Goal: Information Seeking & Learning: Learn about a topic

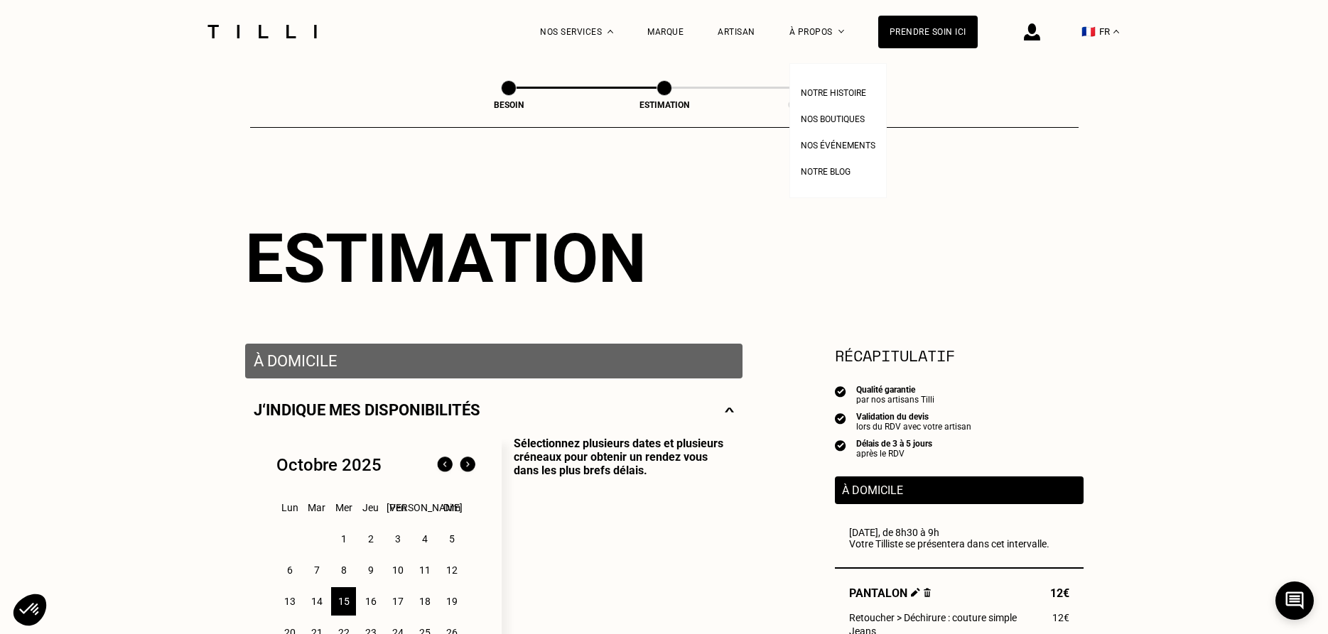
select select "FR"
click at [822, 175] on span "Notre blog" at bounding box center [826, 172] width 50 height 10
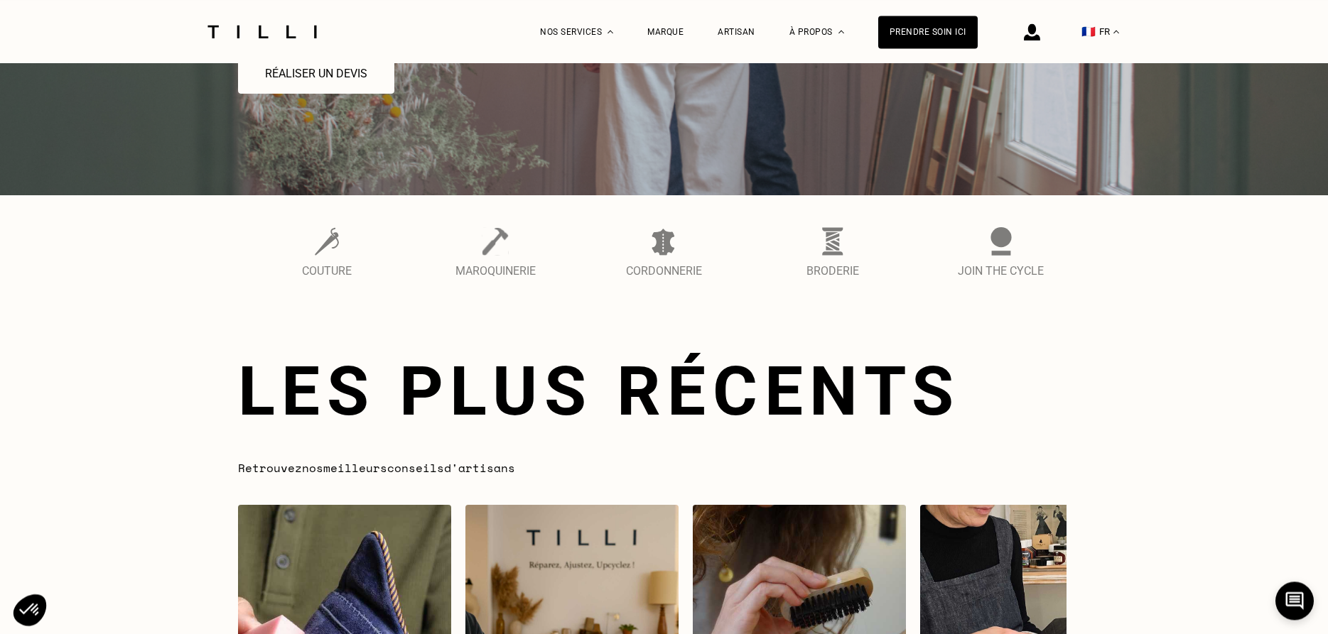
scroll to position [217, 0]
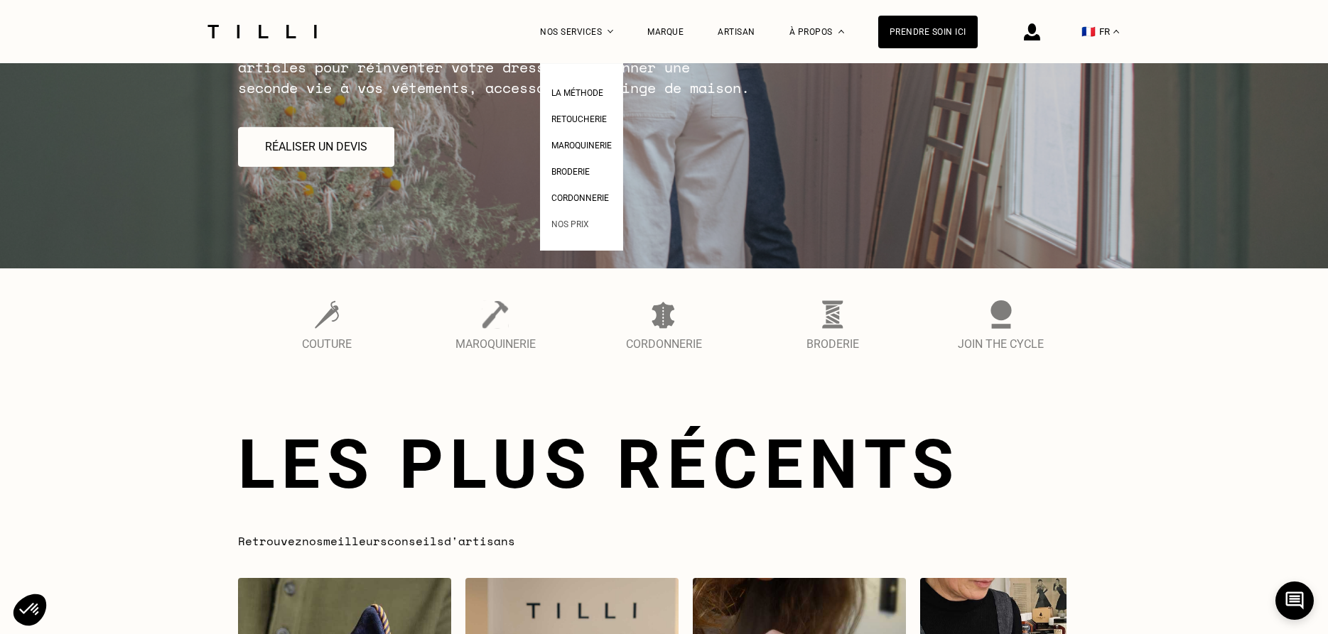
click at [574, 223] on span "Nos prix" at bounding box center [570, 224] width 38 height 10
select select "FR"
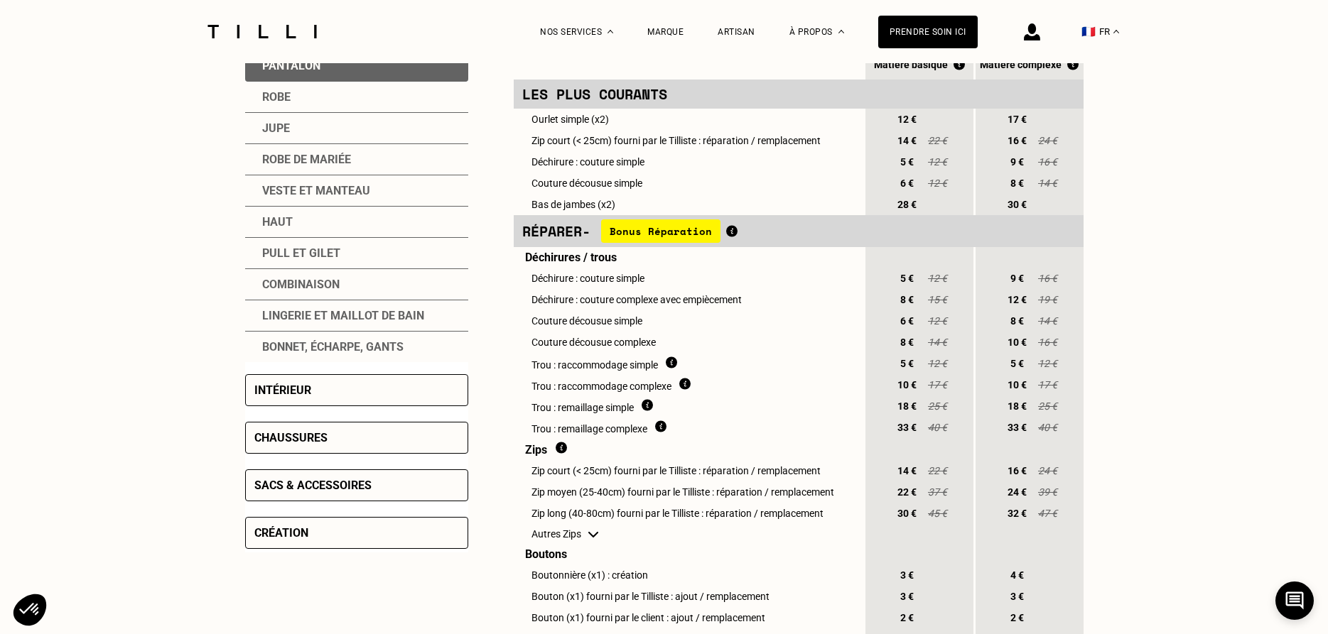
scroll to position [217, 0]
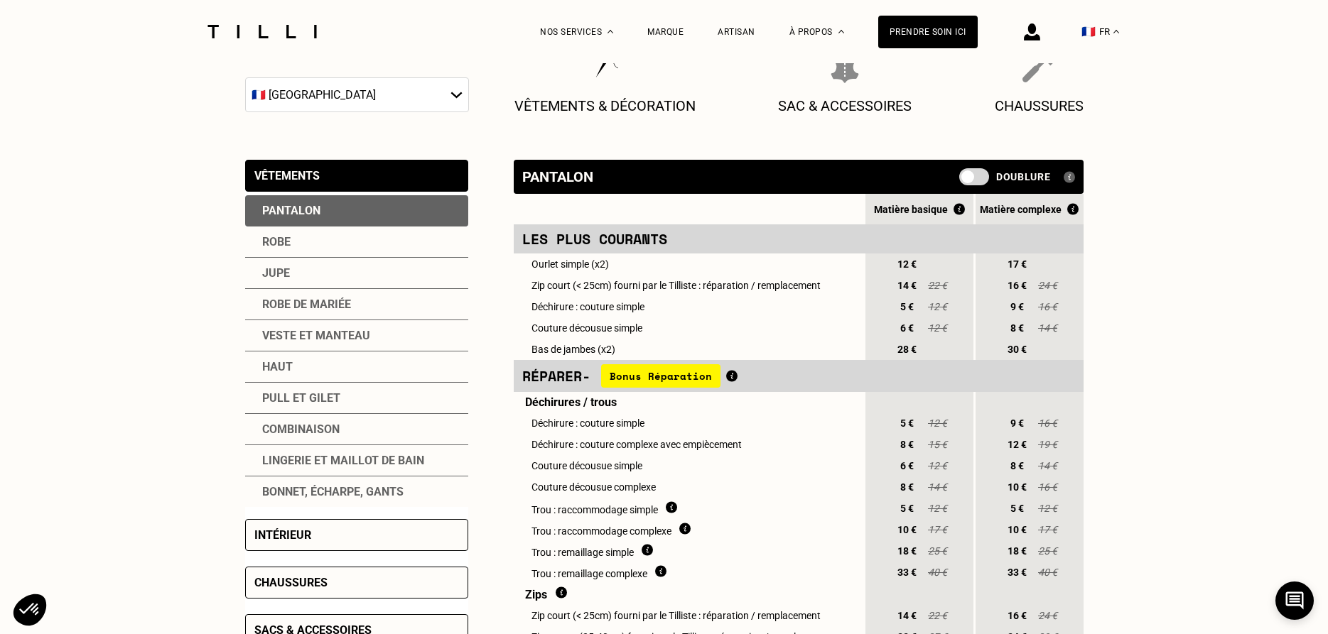
click at [984, 178] on span at bounding box center [974, 176] width 30 height 17
click at [962, 182] on input "checkbox" at bounding box center [962, 182] width 0 height 0
click at [964, 177] on span at bounding box center [974, 176] width 30 height 17
click at [962, 182] on input "checkbox" at bounding box center [962, 182] width 0 height 0
click at [976, 176] on span at bounding box center [974, 176] width 30 height 17
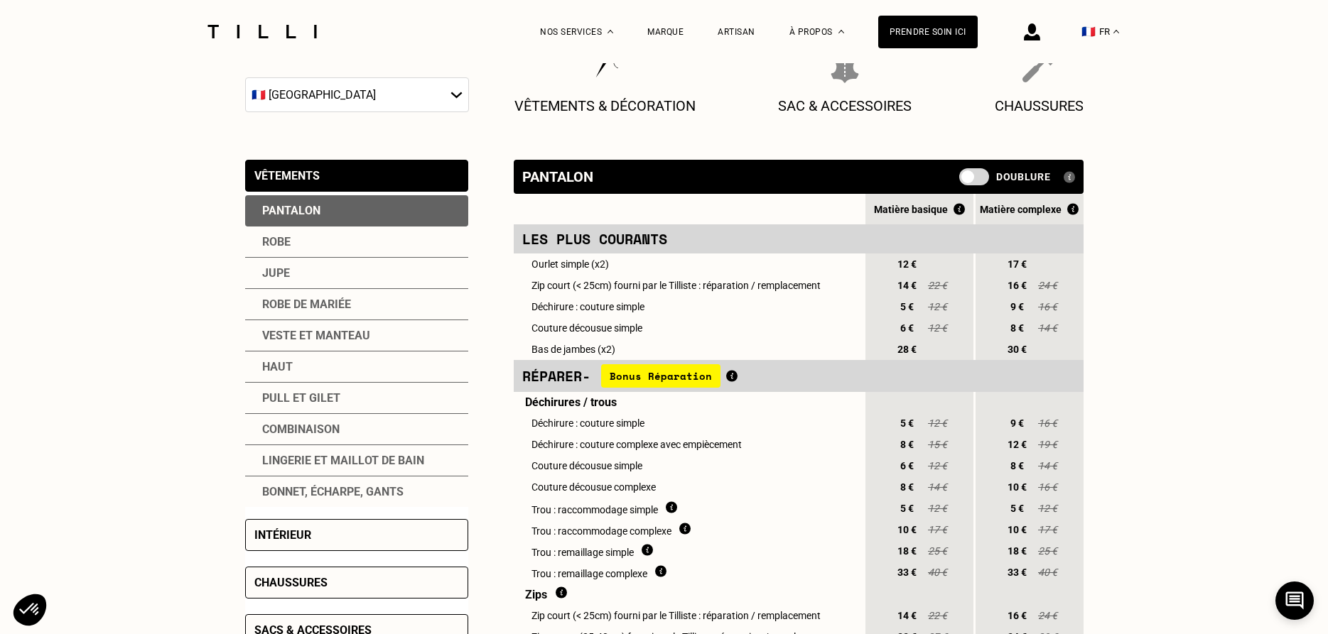
click at [962, 182] on input "checkbox" at bounding box center [962, 182] width 0 height 0
click at [976, 176] on span at bounding box center [974, 176] width 30 height 17
click at [962, 182] on input "checkbox" at bounding box center [962, 182] width 0 height 0
click at [979, 174] on span at bounding box center [974, 176] width 30 height 17
click at [962, 182] on input "checkbox" at bounding box center [962, 182] width 0 height 0
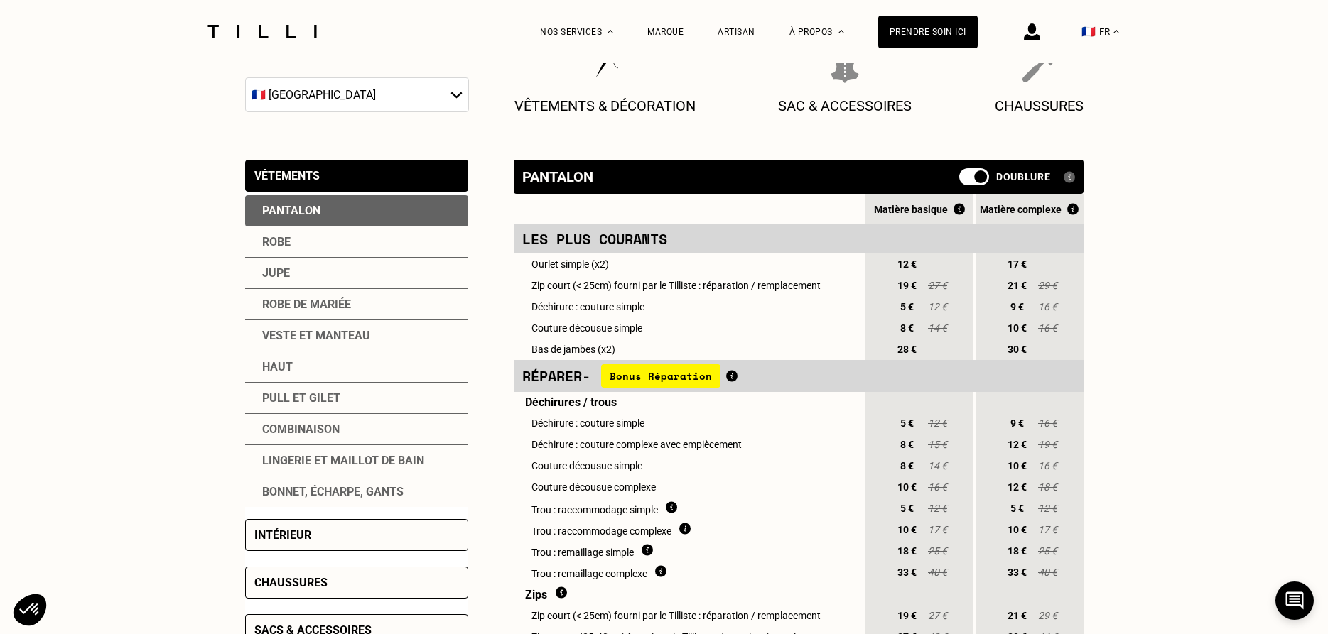
click at [969, 176] on span at bounding box center [974, 176] width 30 height 17
click at [962, 182] on input "checkbox" at bounding box center [962, 182] width 0 height 0
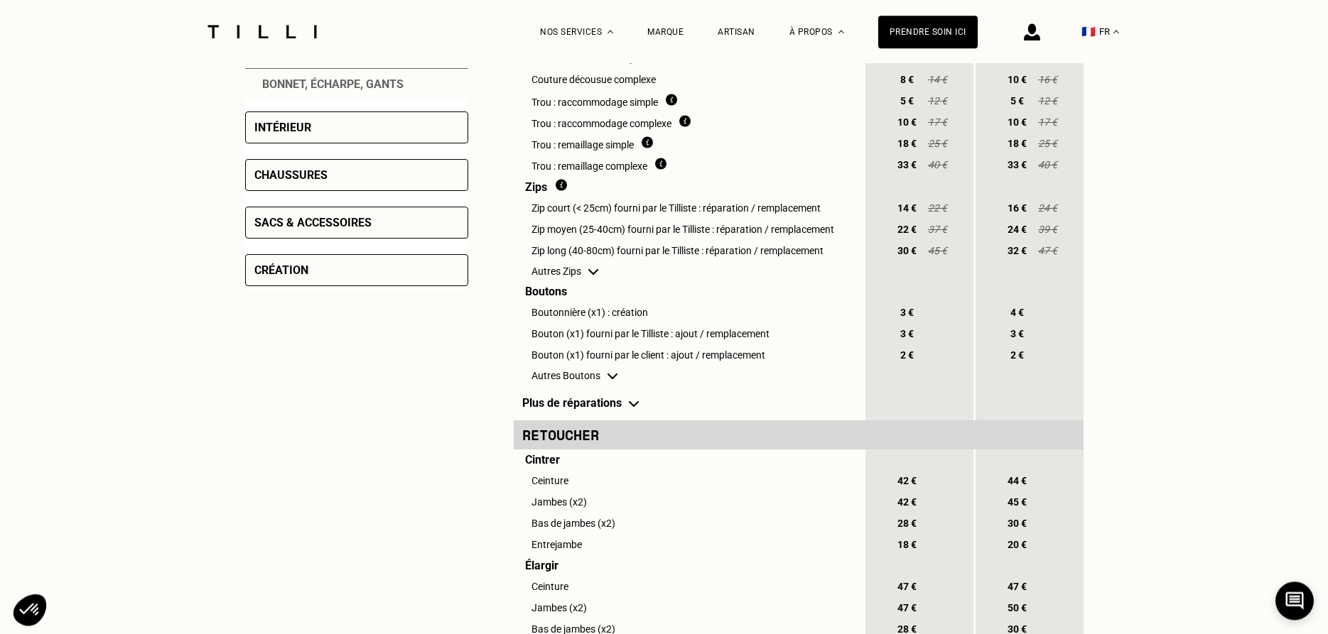
scroll to position [652, 0]
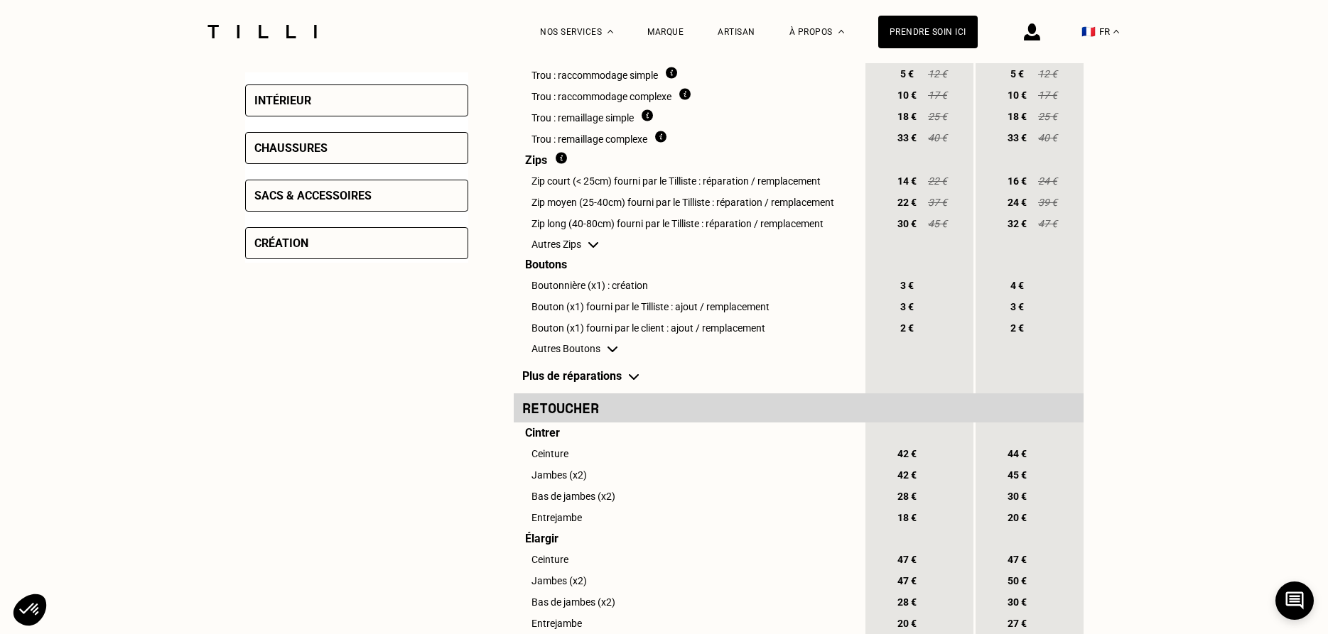
click at [565, 394] on td "Plus de réparations" at bounding box center [688, 376] width 349 height 35
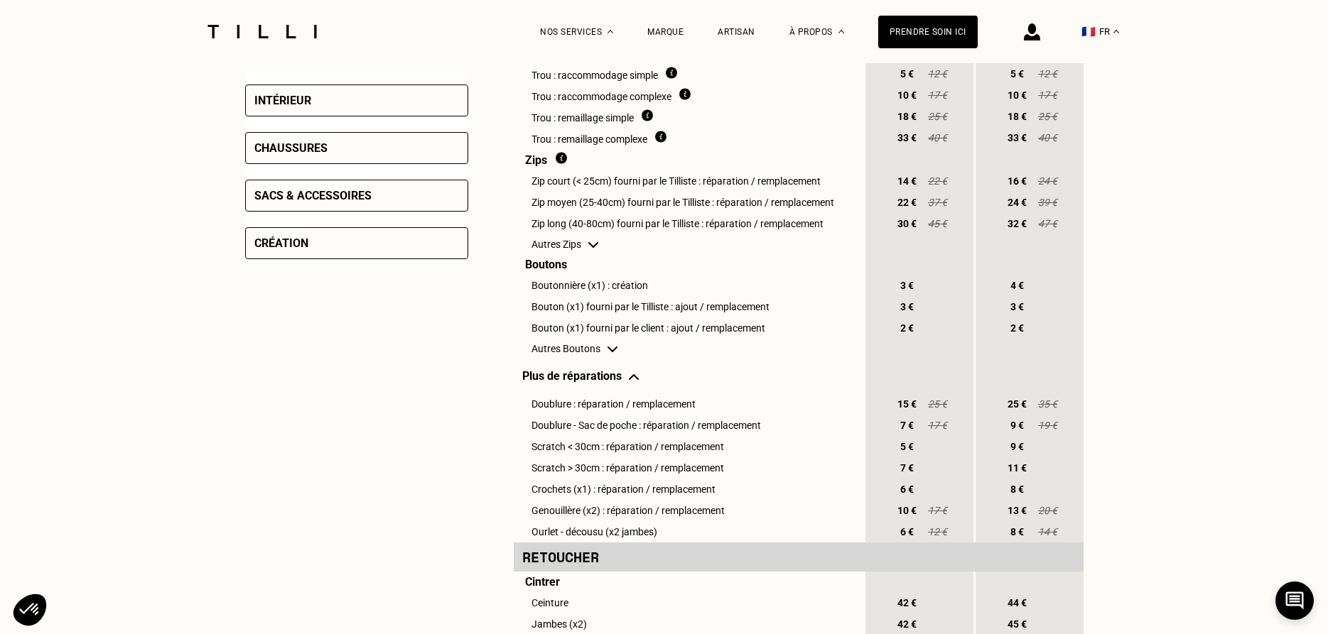
click at [565, 394] on td "Plus de réparations" at bounding box center [688, 376] width 349 height 35
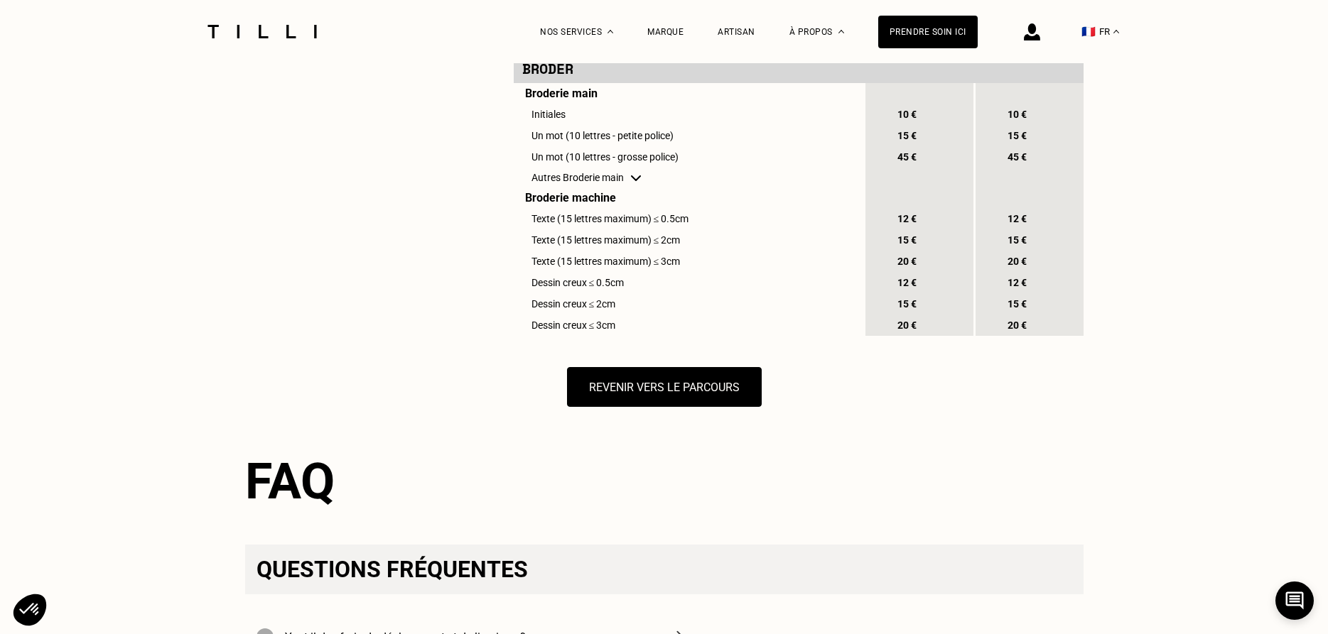
scroll to position [1594, 0]
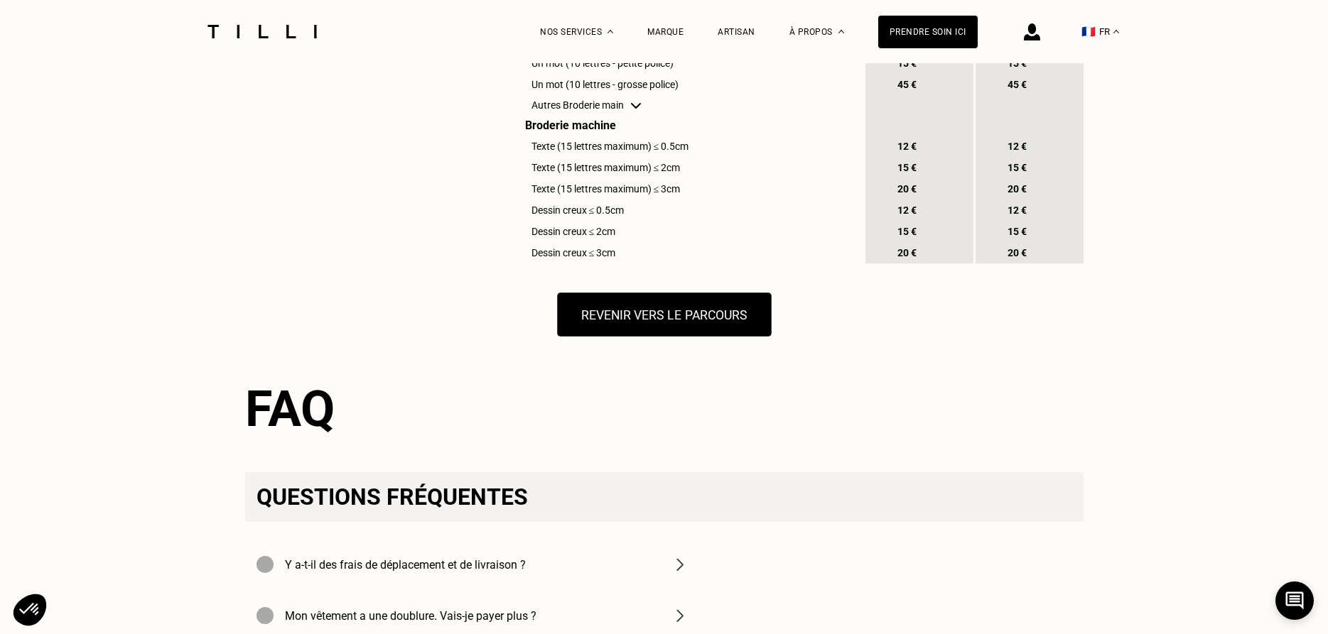
click at [607, 337] on button "Revenir vers le parcours" at bounding box center [664, 315] width 214 height 44
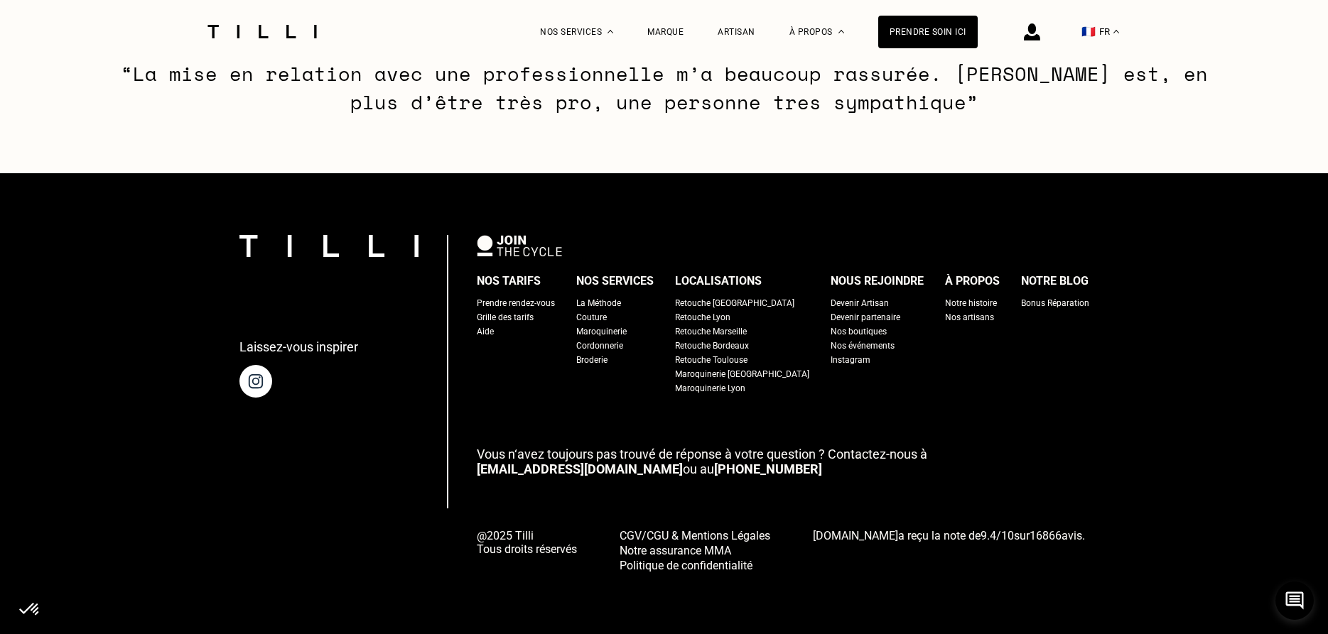
select select "FR"
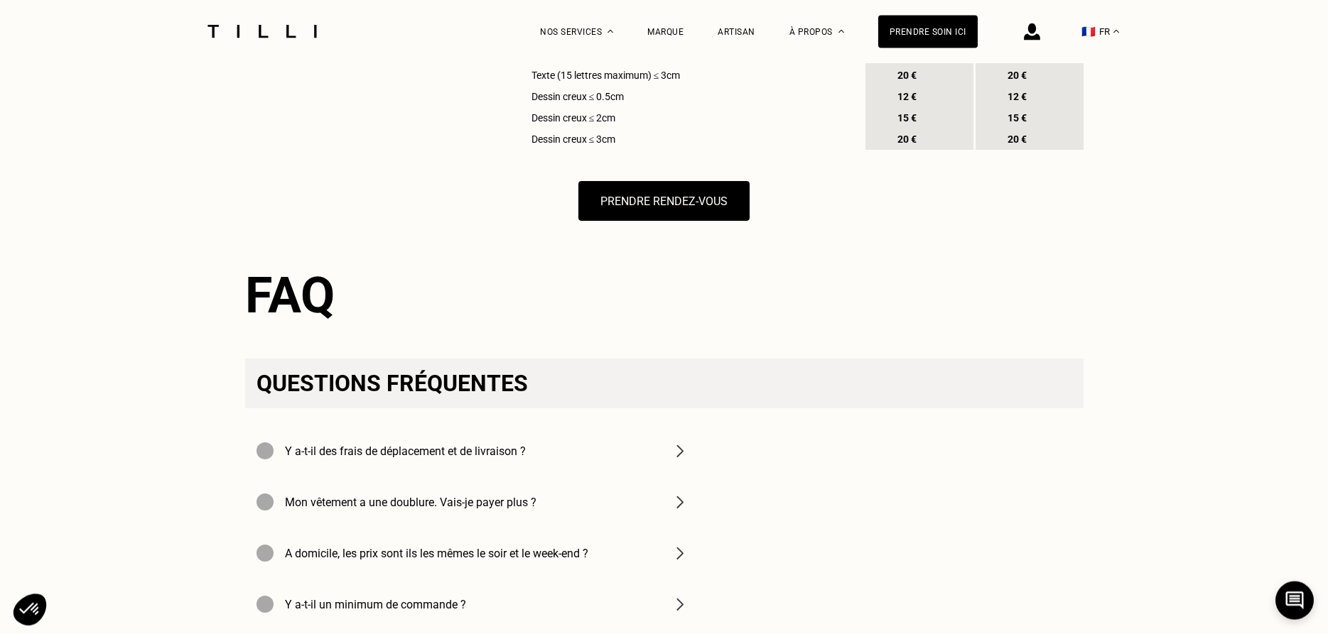
scroll to position [1837, 0]
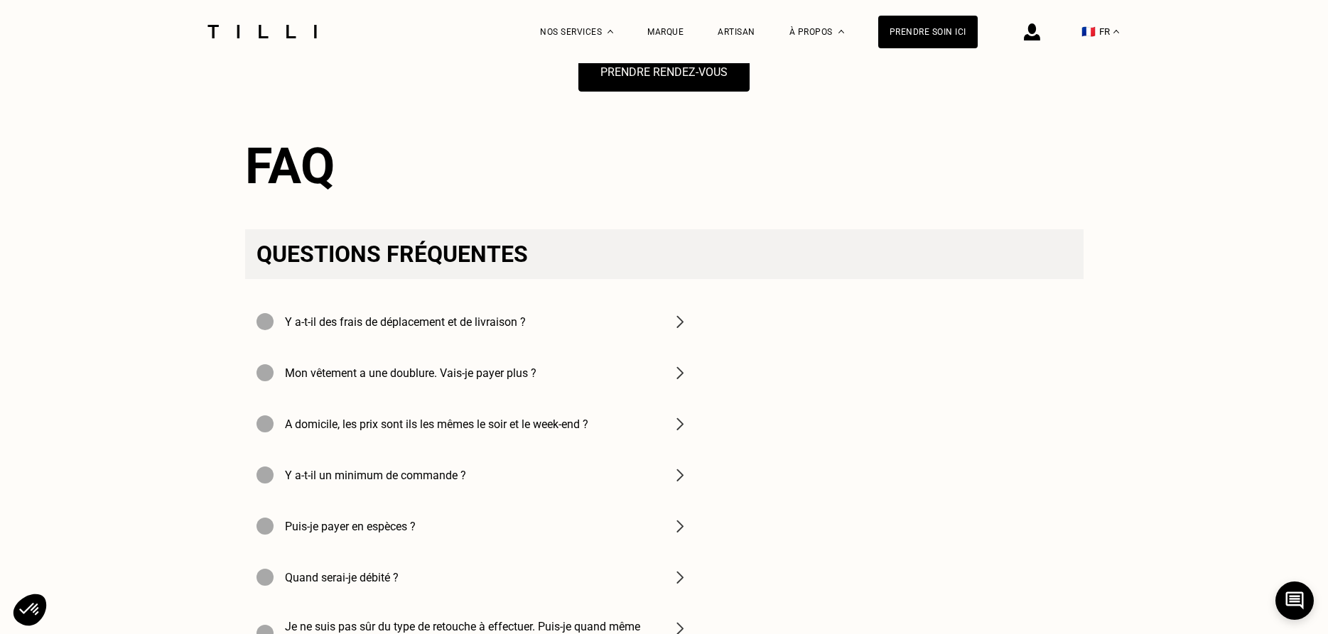
click at [402, 329] on h4 "Y a-t-il des frais de déplacement et de livraison ?" at bounding box center [405, 321] width 241 height 13
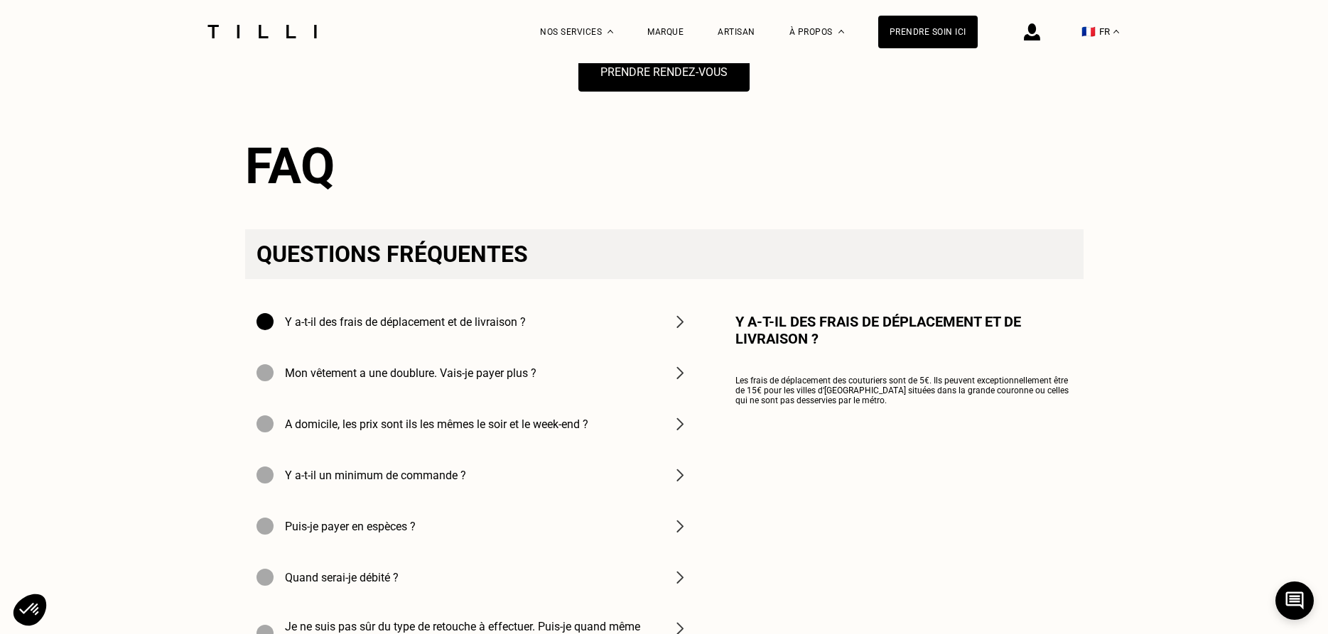
scroll to position [1982, 0]
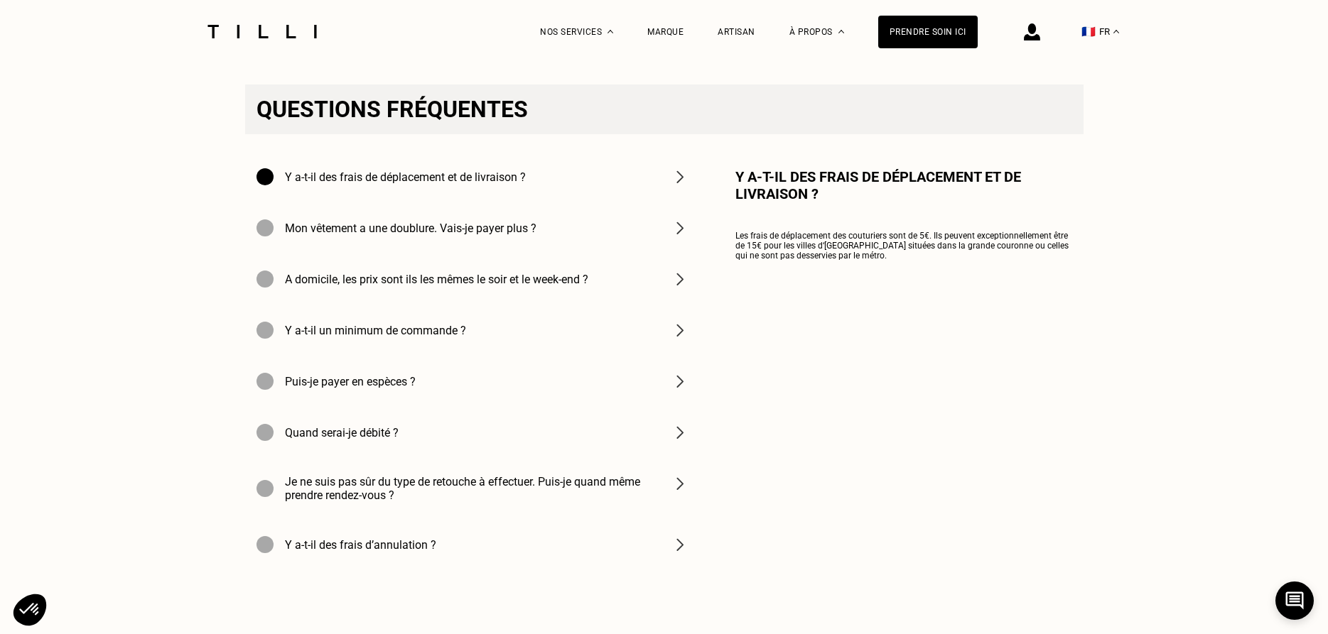
click at [417, 288] on div "A domicile, les prix sont ils les mêmes le soir et le week-end ?" at bounding box center [422, 279] width 332 height 17
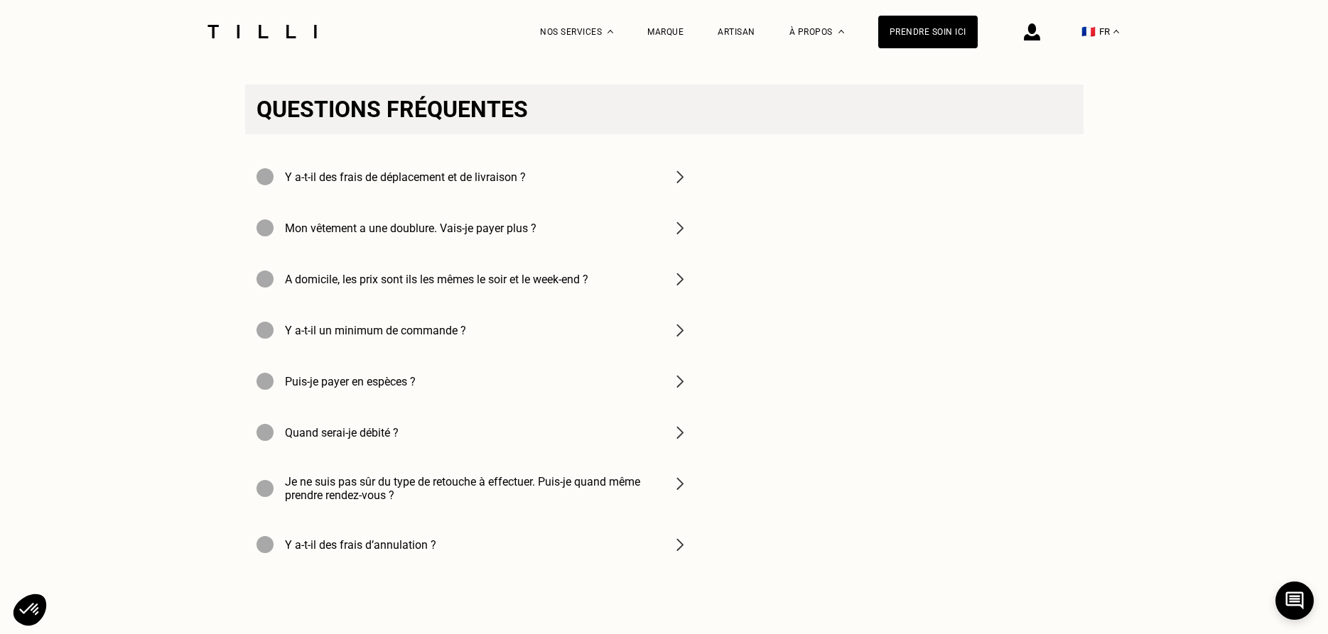
click at [399, 337] on h4 "Y a-t-il un minimum de commande ?" at bounding box center [375, 330] width 181 height 13
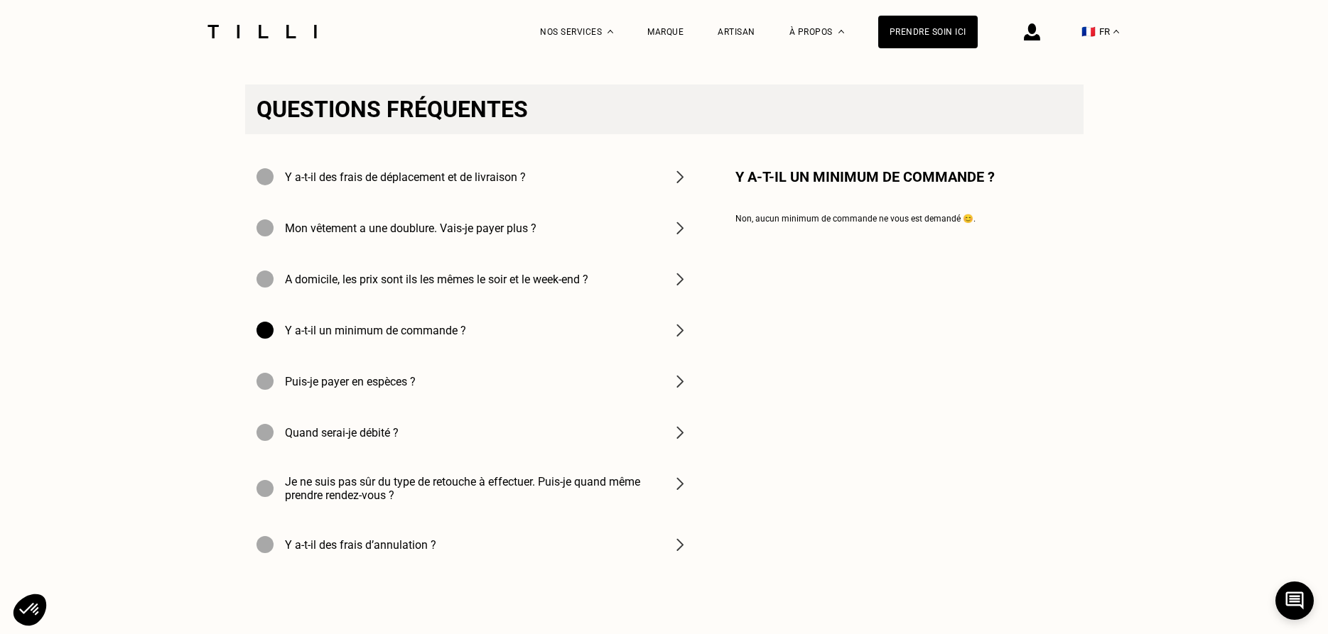
click at [399, 337] on h4 "Y a-t-il un minimum de commande ?" at bounding box center [375, 330] width 181 height 13
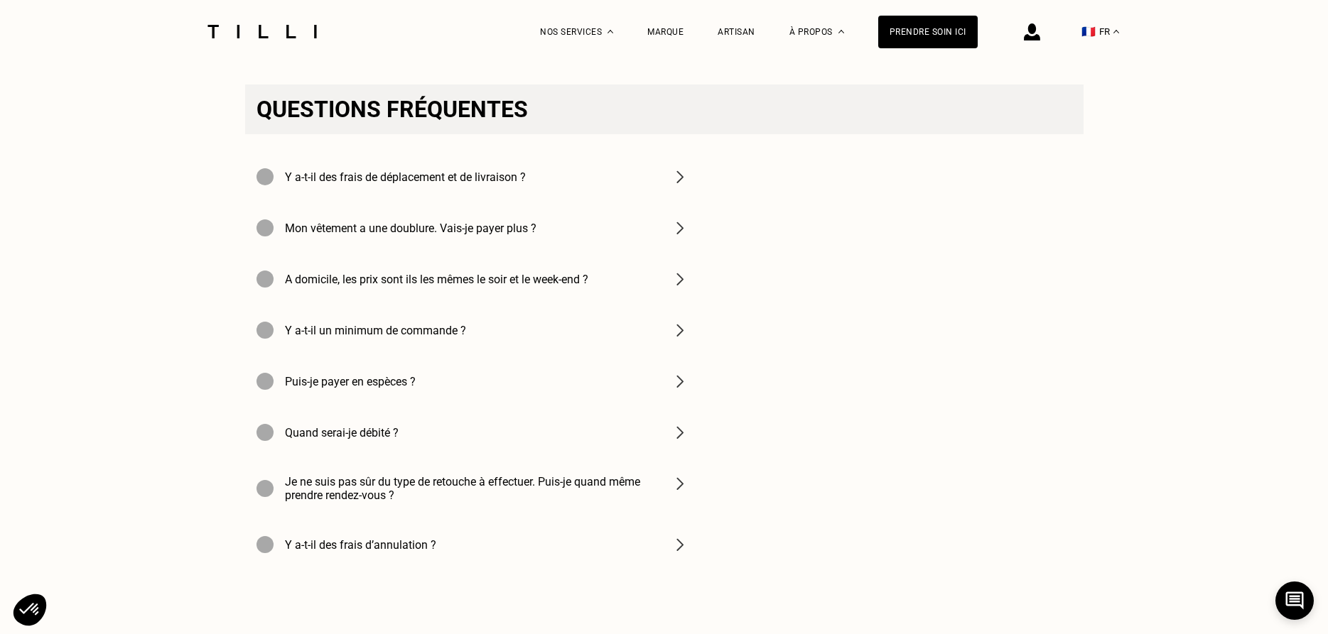
click at [374, 389] on h4 "Puis-je payer en espèces ?" at bounding box center [350, 381] width 131 height 13
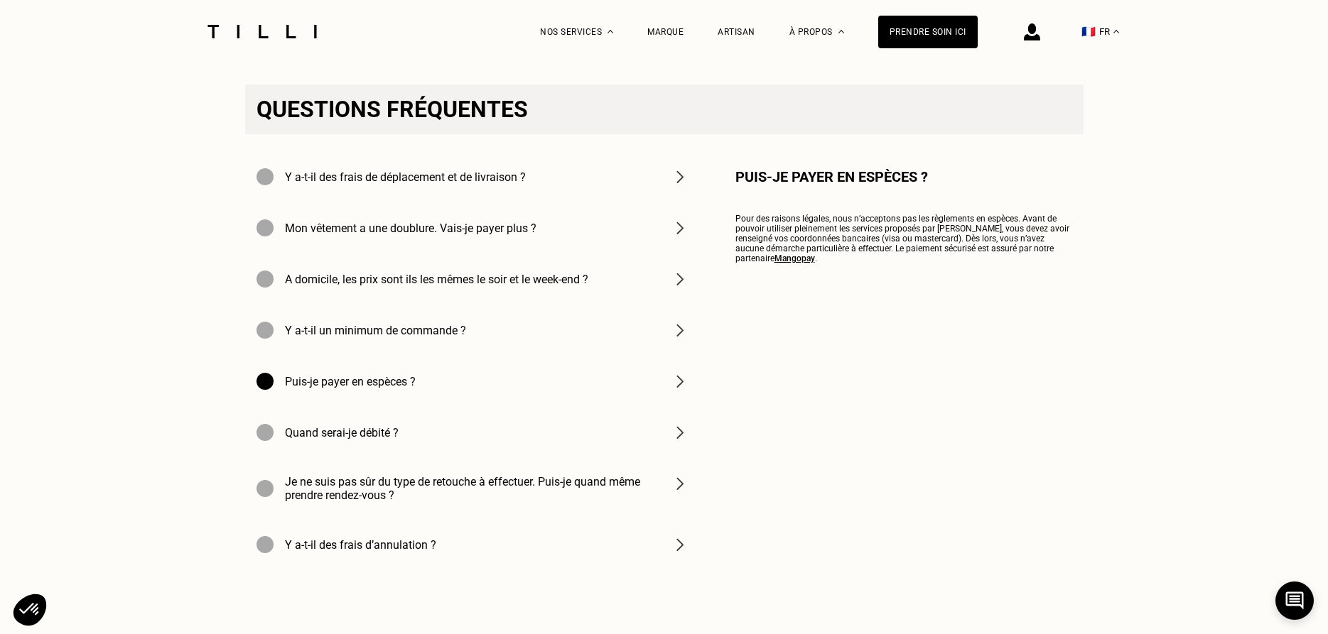
click at [374, 389] on h4 "Puis-je payer en espèces ?" at bounding box center [350, 381] width 131 height 13
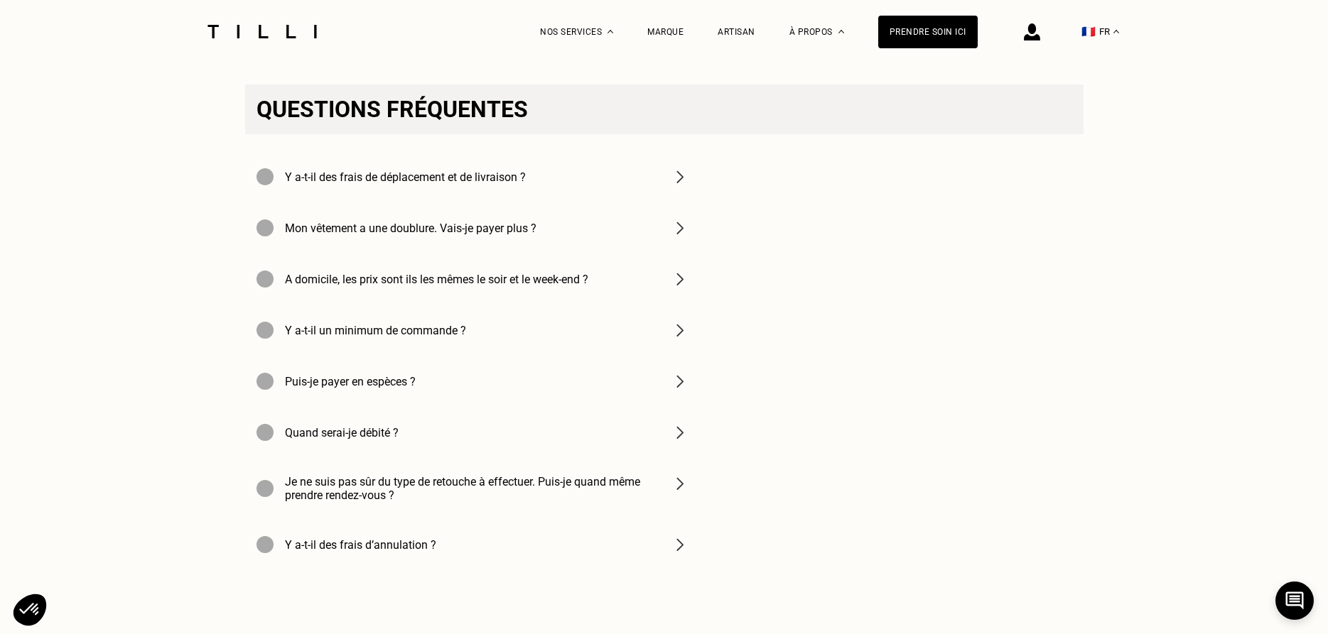
click at [332, 440] on h4 "Quand serai-je débité ?" at bounding box center [342, 432] width 114 height 13
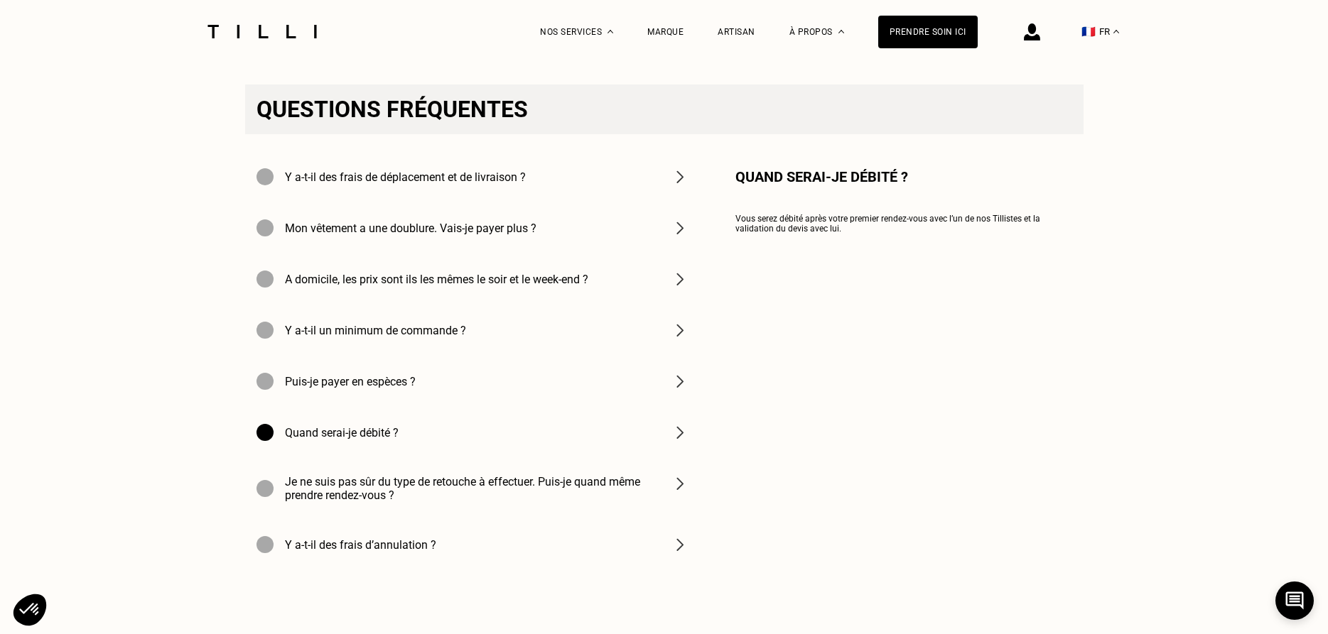
click at [332, 440] on h4 "Quand serai-je débité ?" at bounding box center [342, 432] width 114 height 13
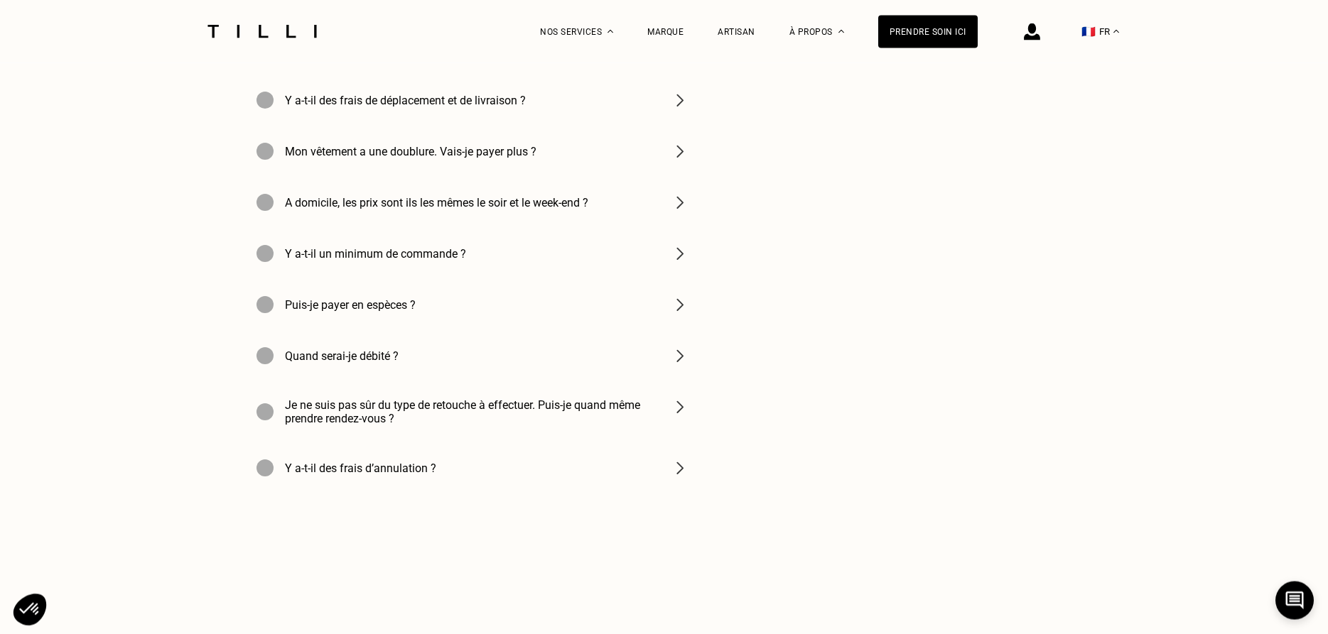
scroll to position [2054, 0]
